Goal: Task Accomplishment & Management: Manage account settings

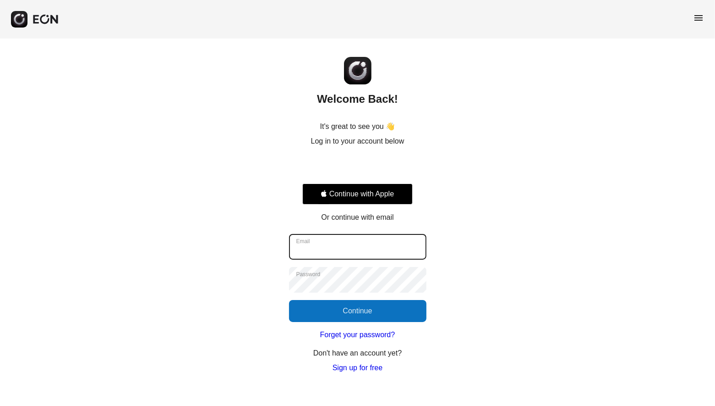
click at [352, 254] on input "Email" at bounding box center [357, 247] width 137 height 26
type input "**********"
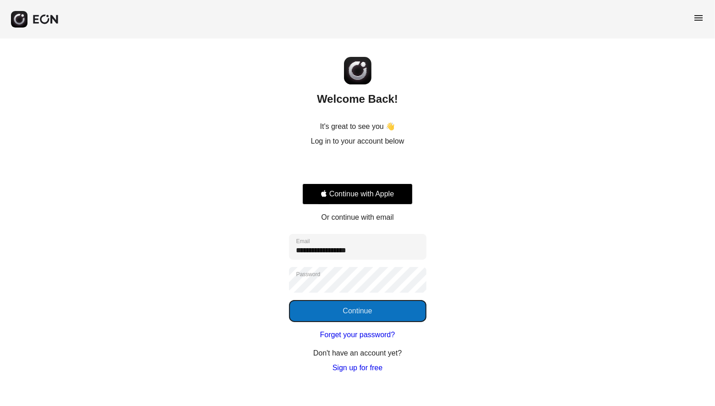
click at [381, 315] on button "Continue" at bounding box center [357, 311] width 137 height 22
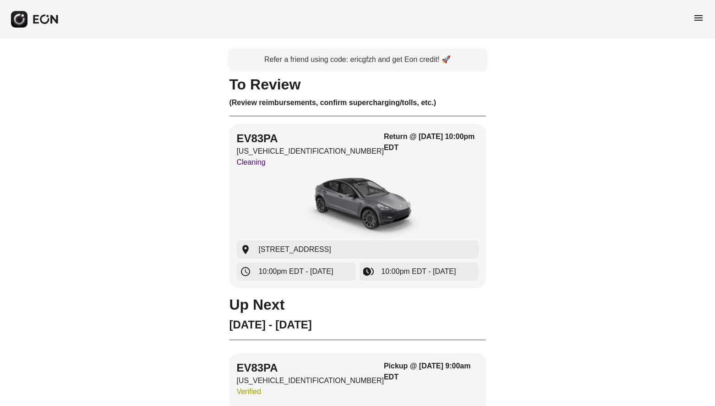
click at [699, 20] on span "menu" at bounding box center [698, 17] width 11 height 11
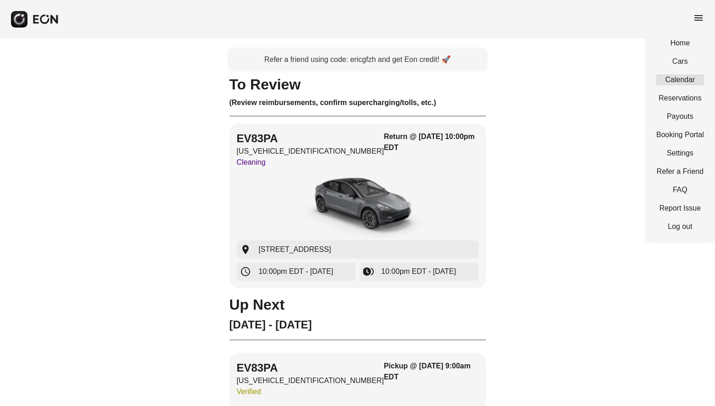
click at [676, 78] on link "Calendar" at bounding box center [681, 79] width 48 height 11
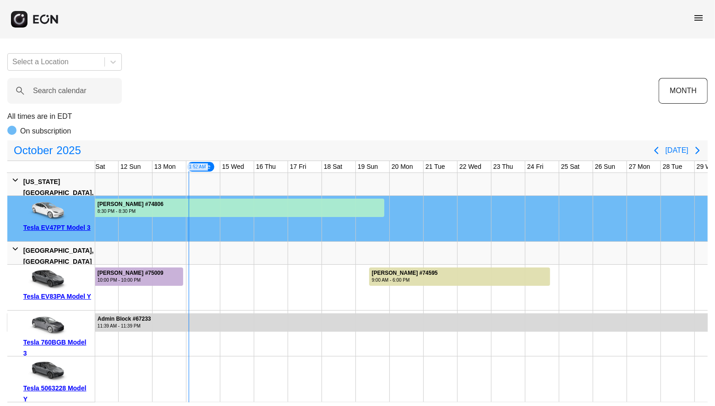
scroll to position [5, 0]
click at [346, 39] on div "menu Select a Location Search calendar MONTH All times are in EDT On subscripti…" at bounding box center [357, 201] width 715 height 402
